Goal: Book appointment/travel/reservation

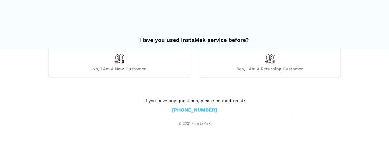
click at [122, 70] on span "No, I am a new customer" at bounding box center [119, 68] width 141 height 5
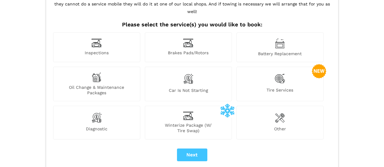
scroll to position [58, 0]
click at [192, 122] on span "Winterize Package (W/ Tire Swap)" at bounding box center [188, 127] width 87 height 11
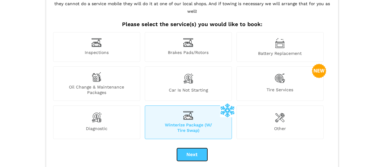
click at [198, 153] on button "Next" at bounding box center [192, 154] width 30 height 13
checkbox input "true"
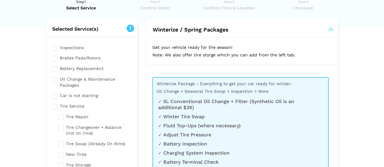
scroll to position [23, 0]
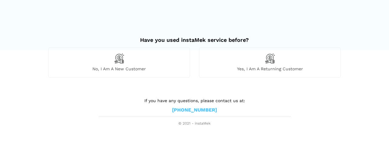
click at [107, 65] on div "No, I am a new customer" at bounding box center [118, 63] width 141 height 30
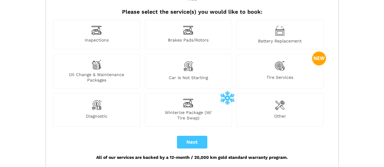
scroll to position [70, 0]
click at [269, 74] on span "Tire Services" at bounding box center [280, 78] width 87 height 8
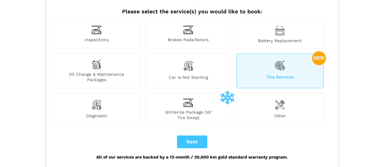
click at [280, 60] on img at bounding box center [280, 65] width 10 height 12
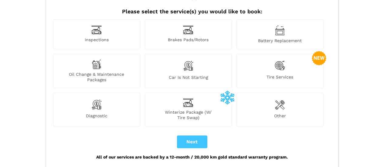
click at [195, 127] on div "We offer over 500 services & car repairs. Our certified mechanics can do nearly…" at bounding box center [192, 71] width 292 height 198
click at [195, 136] on button "Next" at bounding box center [192, 142] width 30 height 13
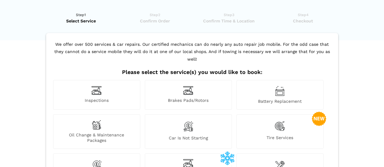
scroll to position [0, 0]
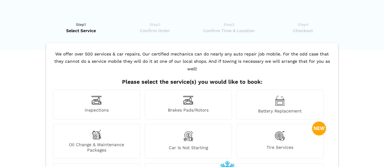
click at [267, 133] on div "Tire Services" at bounding box center [279, 141] width 87 height 35
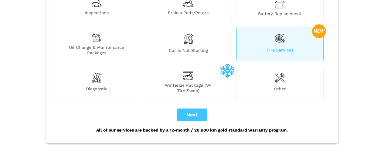
scroll to position [98, 0]
click at [193, 108] on button "Next" at bounding box center [192, 114] width 30 height 13
checkbox input "true"
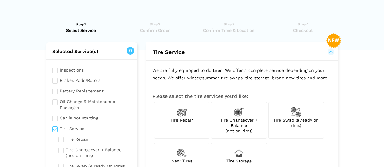
scroll to position [0, 0]
click at [296, 128] on div "Tire Swap (already on rims)" at bounding box center [296, 121] width 56 height 37
checkbox input "true"
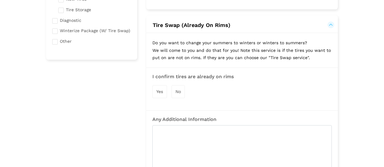
scroll to position [179, 0]
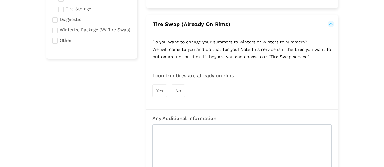
click at [164, 83] on div "Yes No" at bounding box center [241, 90] width 179 height 19
click at [162, 93] on span "Yes" at bounding box center [159, 90] width 7 height 5
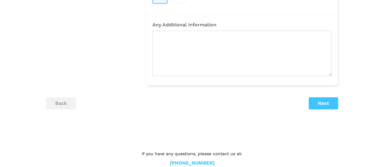
scroll to position [274, 0]
click at [318, 101] on button "Next" at bounding box center [323, 103] width 29 height 12
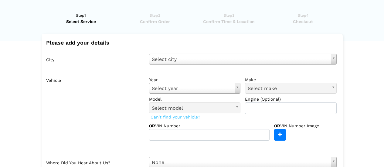
scroll to position [0, 0]
